Goal: Task Accomplishment & Management: Complete application form

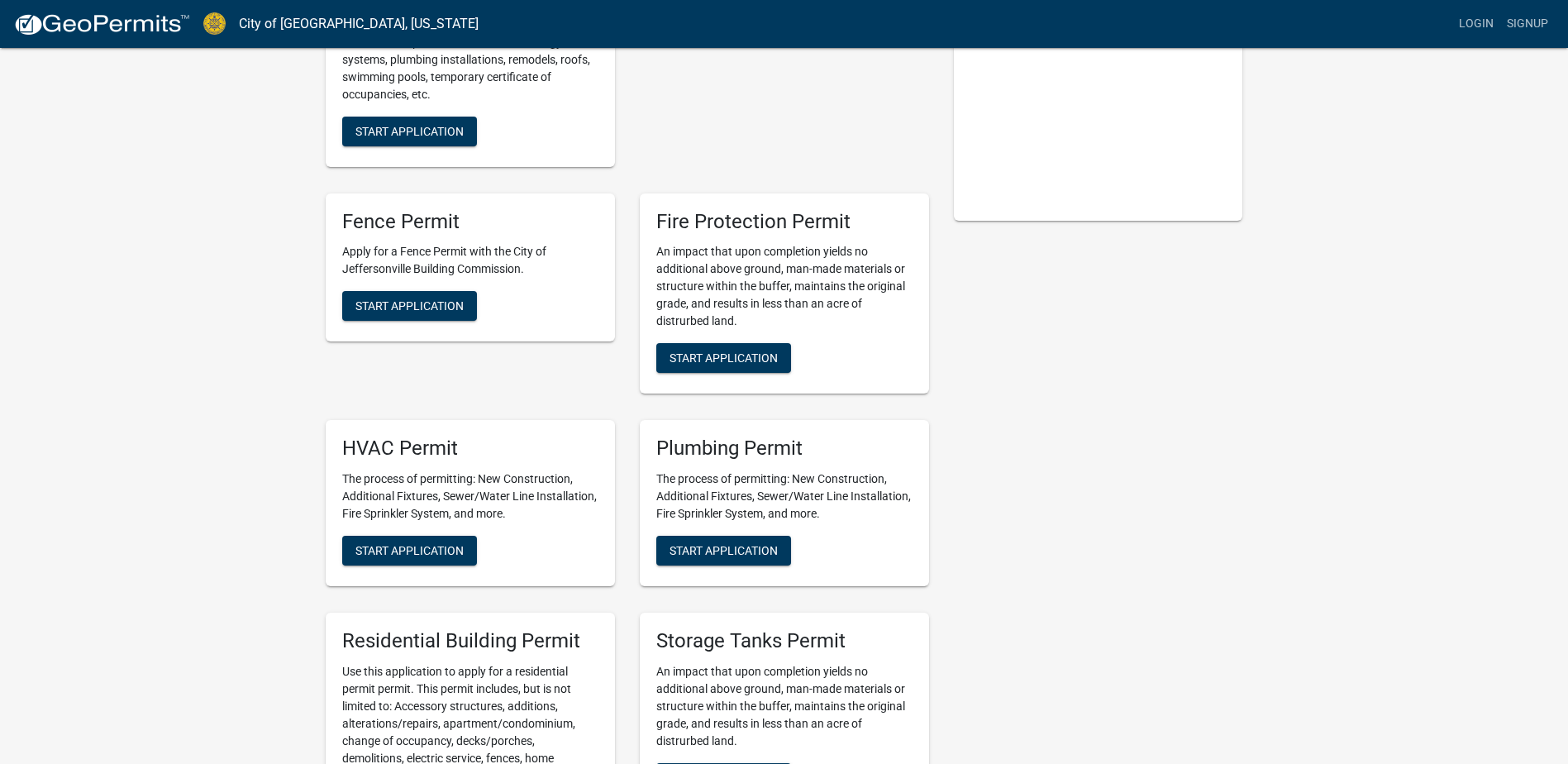
scroll to position [331, 0]
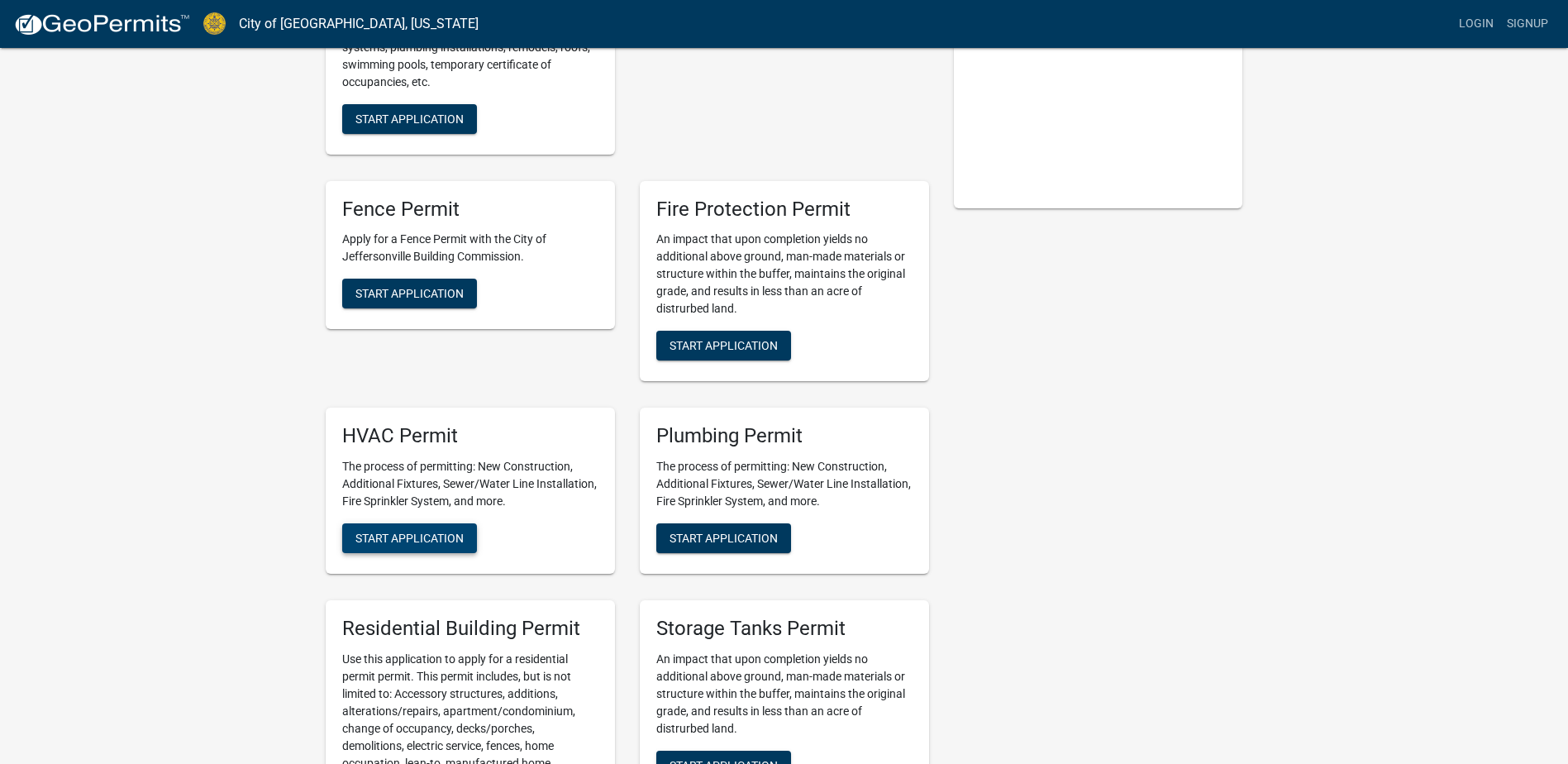
click at [373, 539] on span "Start Application" at bounding box center [409, 537] width 108 height 14
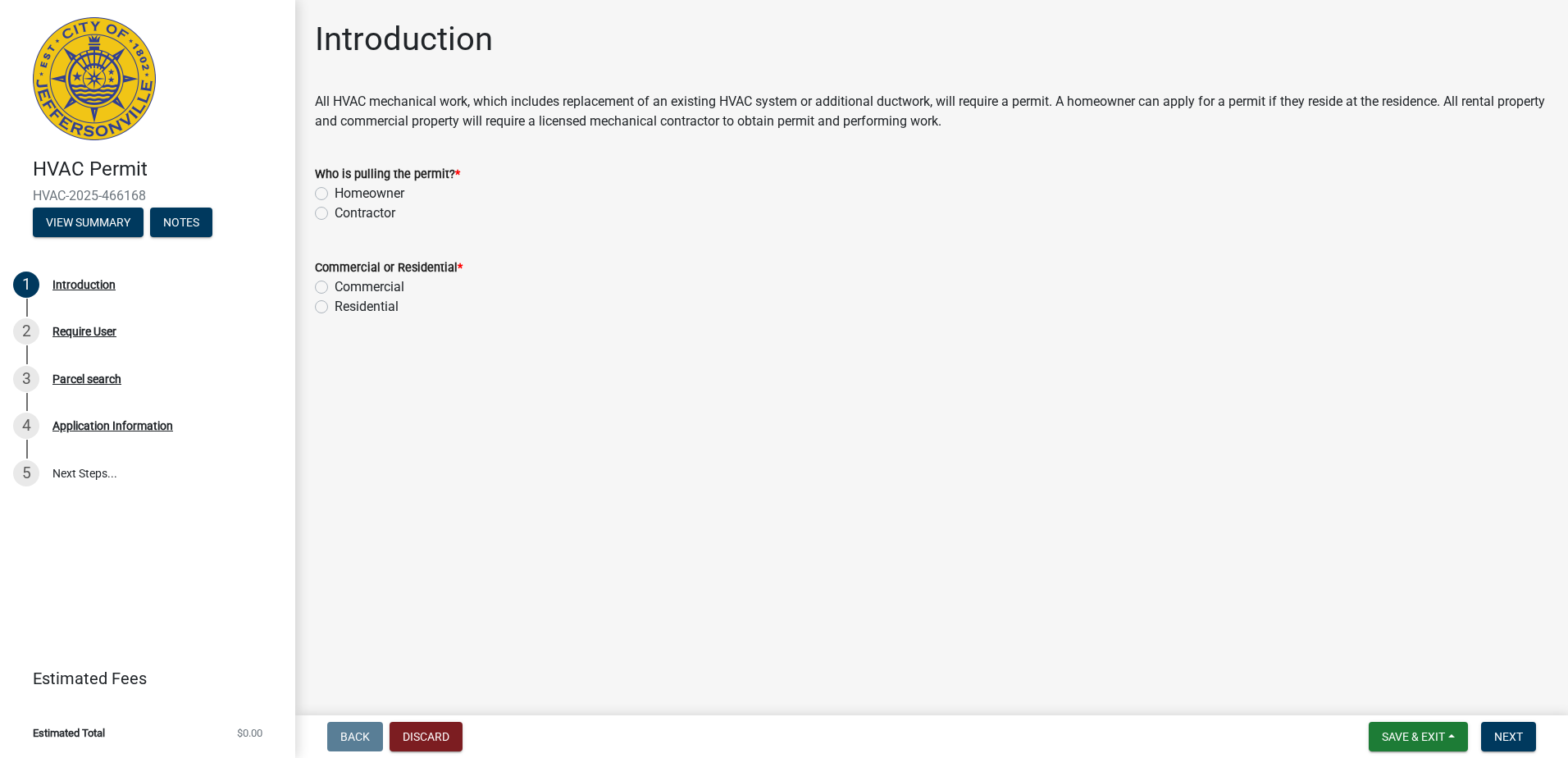
click at [335, 215] on label "Contractor" at bounding box center [364, 213] width 60 height 20
click at [335, 214] on input "Contractor" at bounding box center [340, 209] width 11 height 11
radio input "true"
drag, startPoint x: 317, startPoint y: 285, endPoint x: 336, endPoint y: 306, distance: 28.3
click at [335, 287] on label "Commercial" at bounding box center [370, 287] width 70 height 20
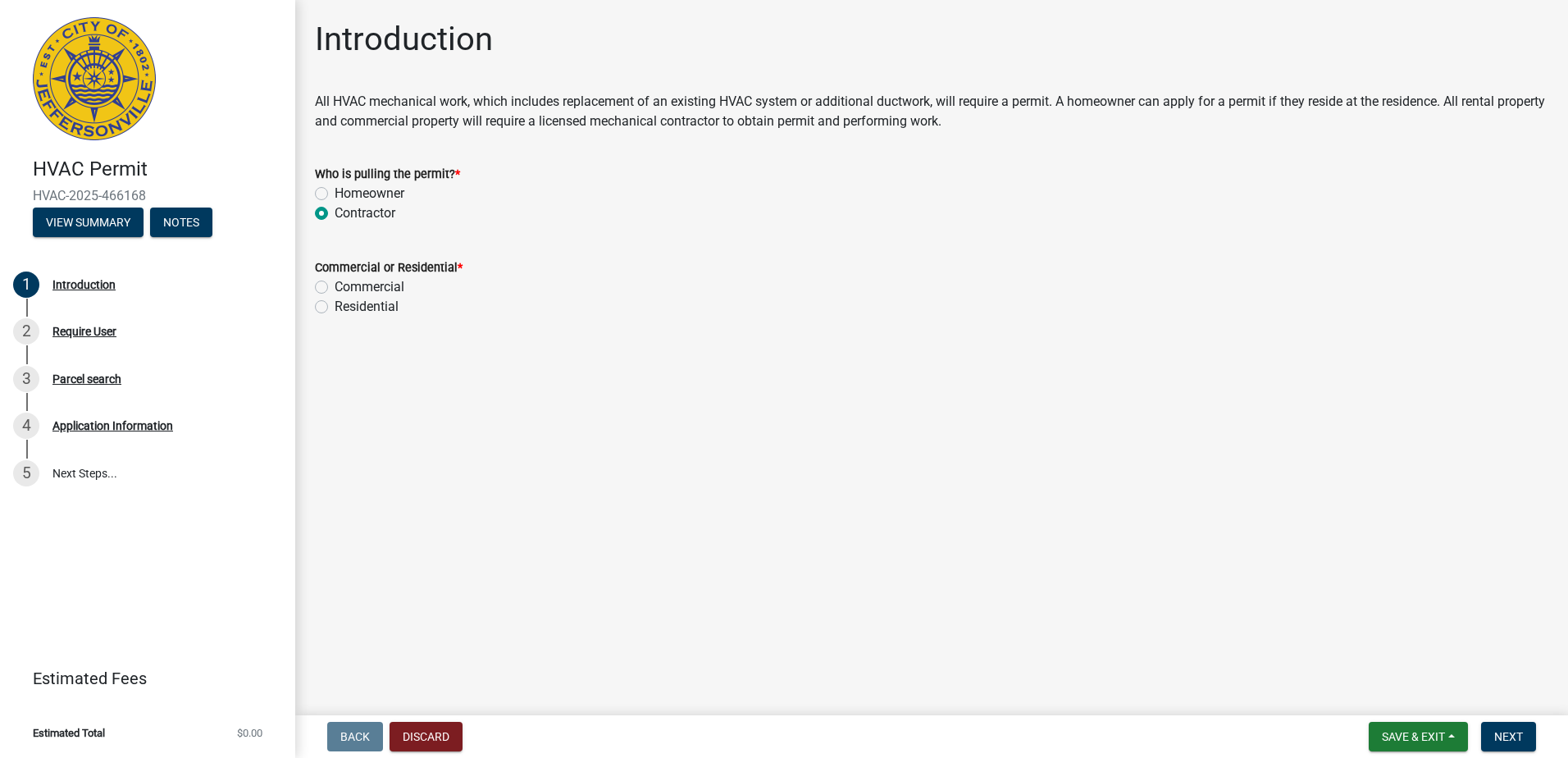
click at [335, 287] on input "Commercial" at bounding box center [340, 282] width 11 height 11
radio input "true"
click at [1519, 735] on span "Next" at bounding box center [1509, 736] width 29 height 13
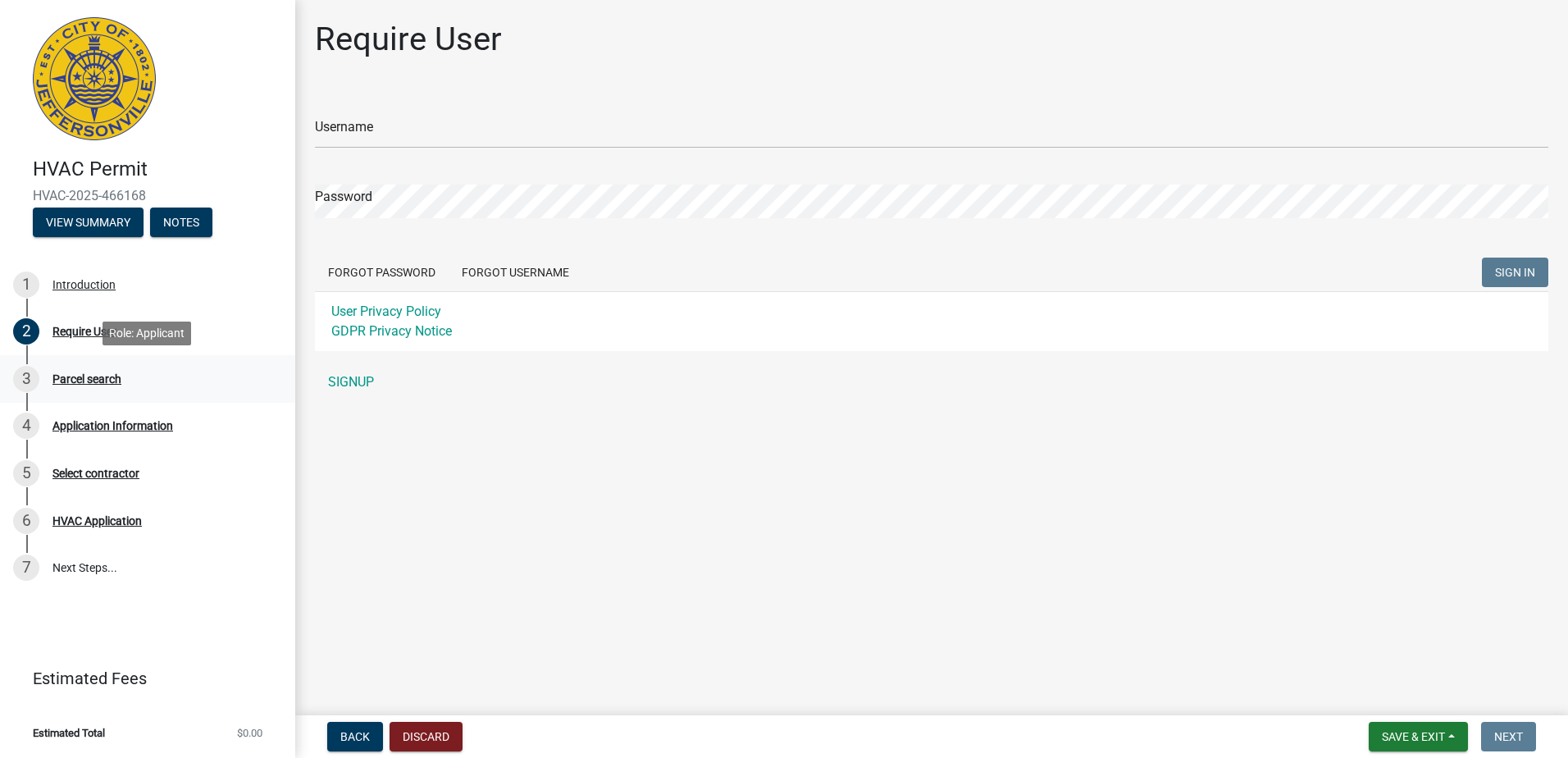
click at [73, 379] on div "Parcel search" at bounding box center [86, 379] width 69 height 12
click at [64, 523] on div "HVAC Application" at bounding box center [96, 521] width 89 height 12
